Goal: Use online tool/utility: Utilize a website feature to perform a specific function

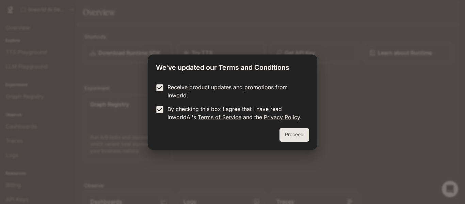
click at [294, 131] on button "Proceed" at bounding box center [294, 135] width 30 height 14
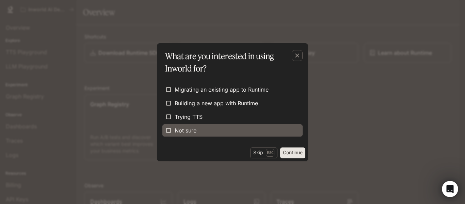
click at [271, 127] on label "Not sure" at bounding box center [232, 130] width 140 height 12
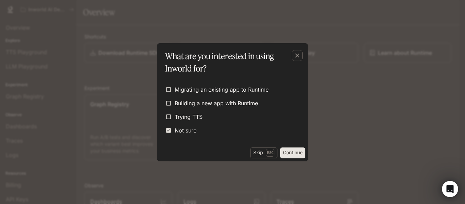
click at [291, 152] on button "Continue" at bounding box center [292, 152] width 25 height 11
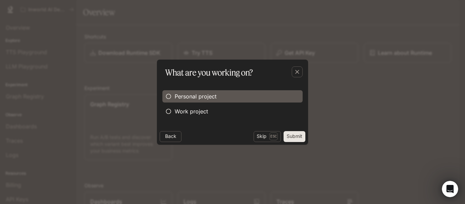
click at [244, 99] on label "Personal project" at bounding box center [232, 96] width 140 height 12
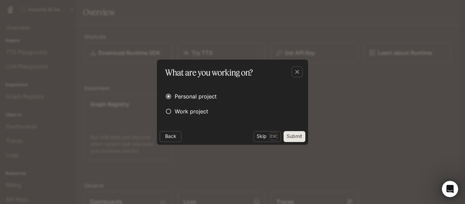
click at [296, 135] on button "Submit" at bounding box center [295, 136] width 22 height 11
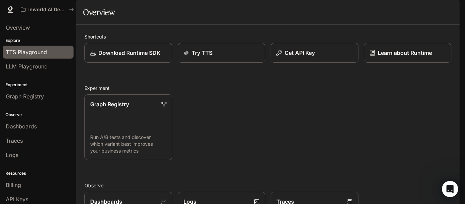
click at [36, 47] on link "TTS Playground" at bounding box center [38, 52] width 71 height 13
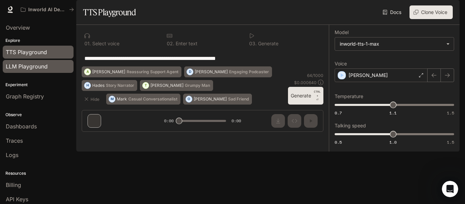
click at [42, 68] on span "LLM Playground" at bounding box center [27, 66] width 42 height 8
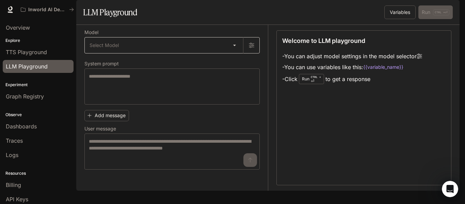
click at [143, 62] on body "Skip to main content Inworld AI Demos Runtime Runtime Documentation Documentati…" at bounding box center [232, 102] width 465 height 204
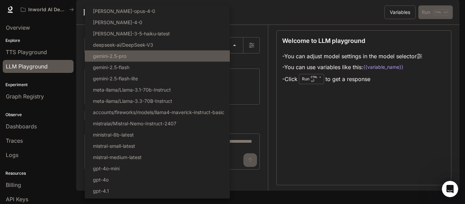
click at [140, 54] on li "gemini-2.5-pro" at bounding box center [157, 55] width 145 height 11
type input "**********"
